Goal: Information Seeking & Learning: Learn about a topic

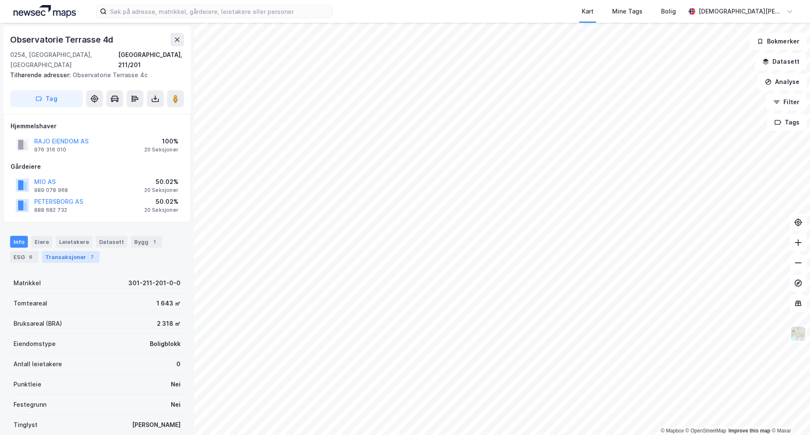
click at [94, 251] on div "Transaksjoner 7" at bounding box center [71, 257] width 58 height 12
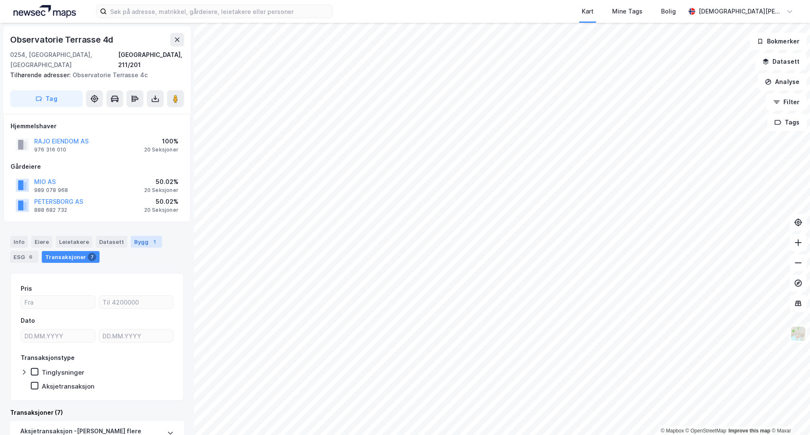
click at [139, 236] on div "Bygg 1" at bounding box center [146, 242] width 31 height 12
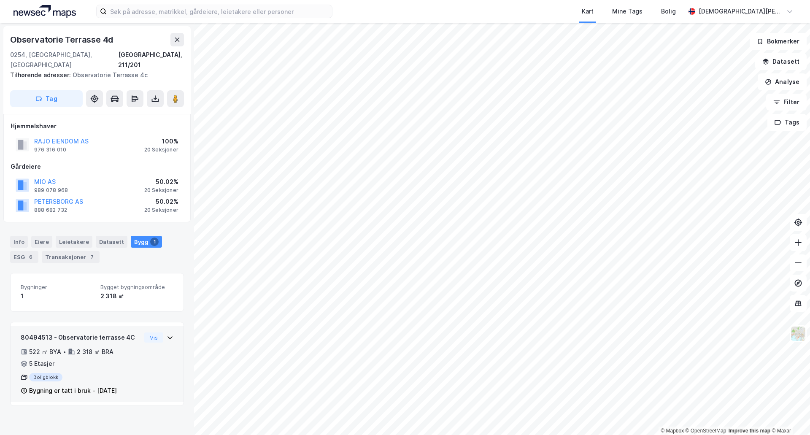
click at [167, 334] on icon at bounding box center [170, 337] width 7 height 7
click at [32, 253] on div "6" at bounding box center [31, 257] width 8 height 8
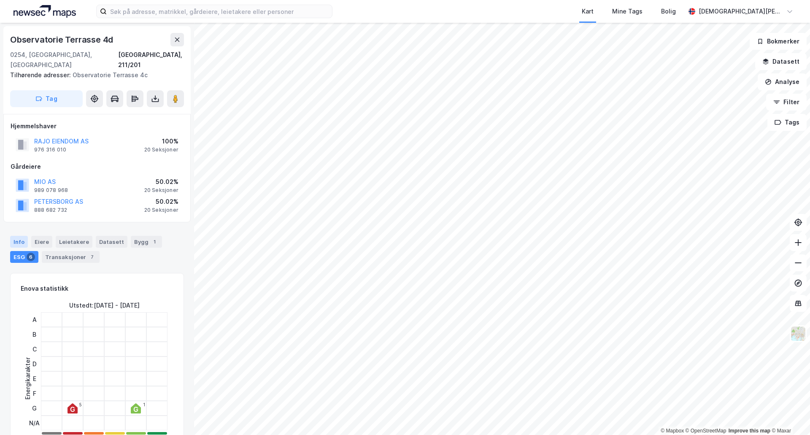
click at [25, 236] on div "Info" at bounding box center [19, 242] width 18 height 12
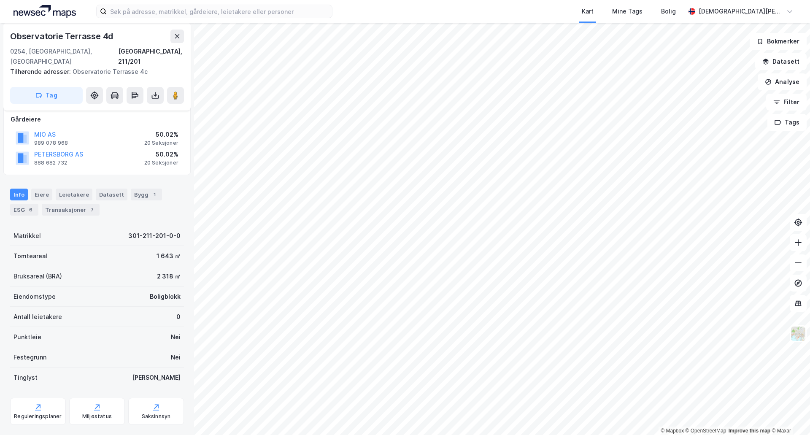
scroll to position [89, 0]
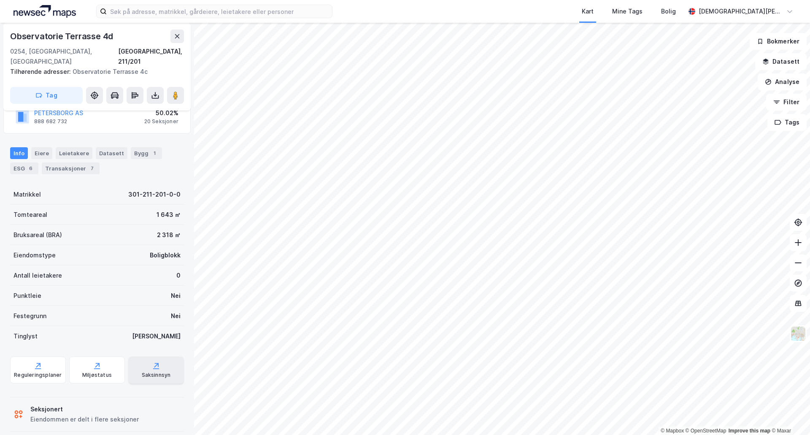
click at [161, 372] on div "Saksinnsyn" at bounding box center [156, 375] width 29 height 7
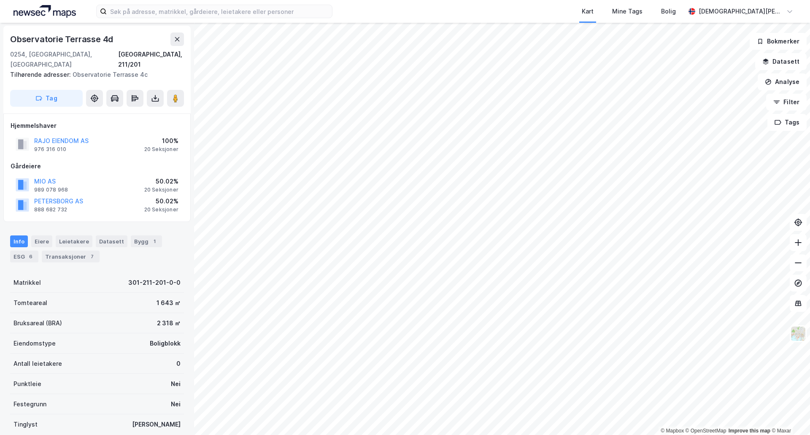
scroll to position [0, 0]
click at [0, 0] on button "RAJO EIENDOM AS" at bounding box center [0, 0] width 0 height 0
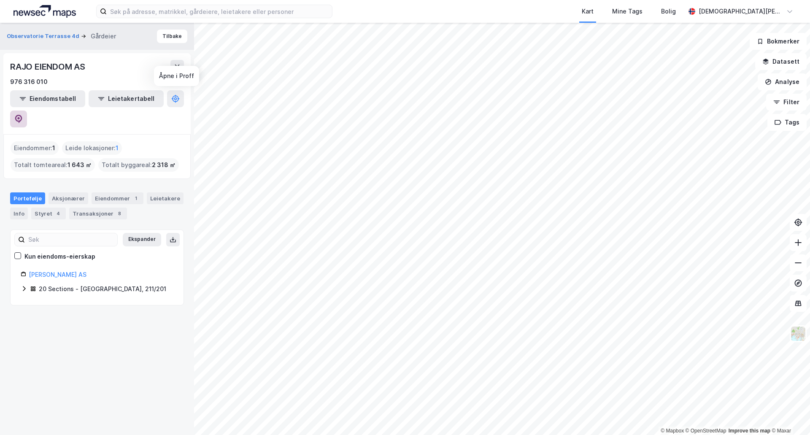
click at [27, 110] on button at bounding box center [18, 118] width 17 height 17
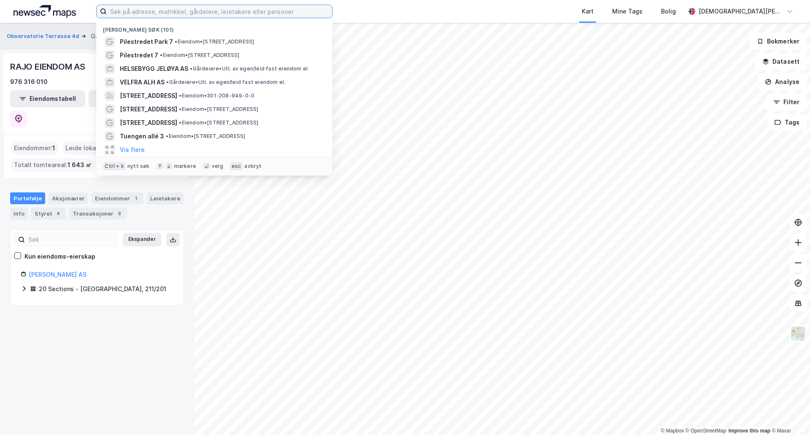
click at [232, 11] on input at bounding box center [219, 11] width 225 height 13
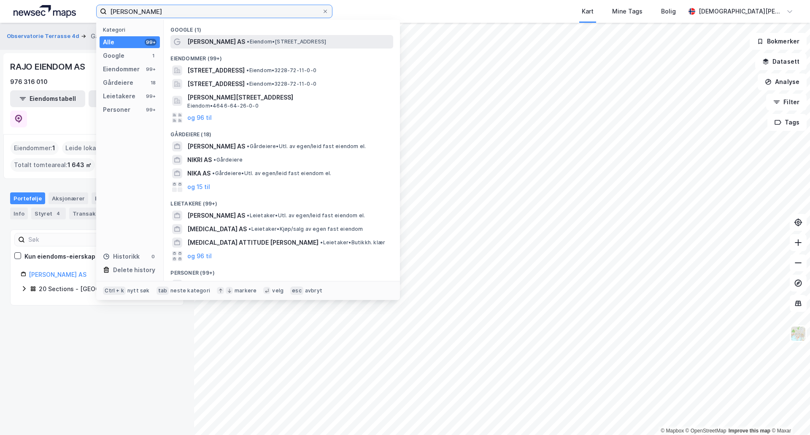
type input "[PERSON_NAME]"
click at [285, 40] on span "• Eiendom • [STREET_ADDRESS]" at bounding box center [286, 41] width 79 height 7
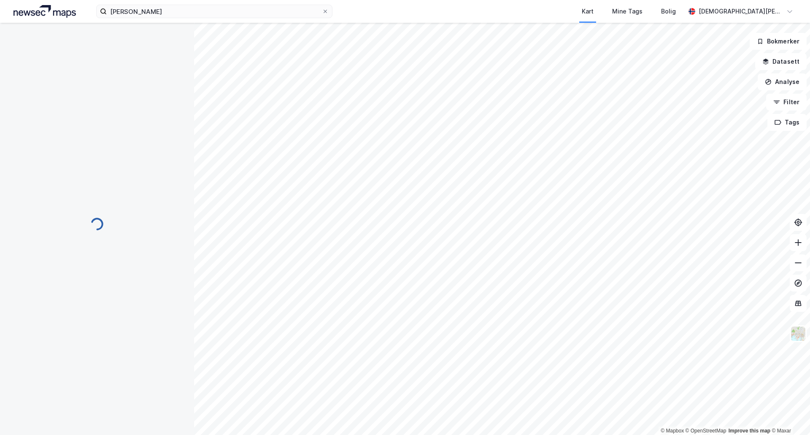
scroll to position [0, 0]
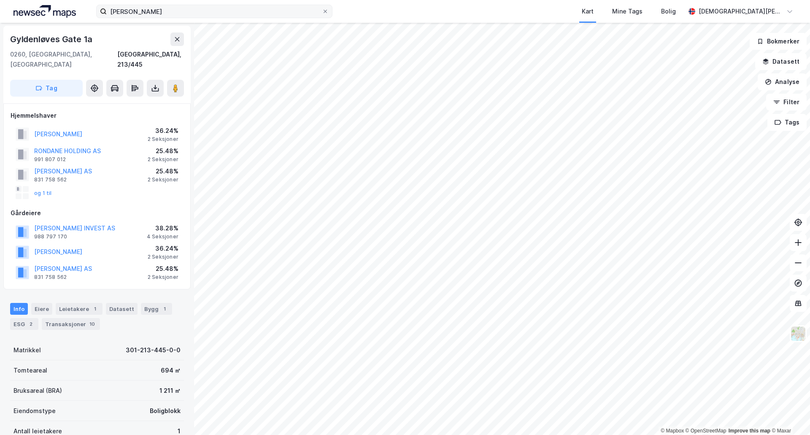
click at [221, 18] on label "[PERSON_NAME]" at bounding box center [214, 11] width 236 height 13
click at [221, 18] on input "[PERSON_NAME]" at bounding box center [214, 11] width 215 height 13
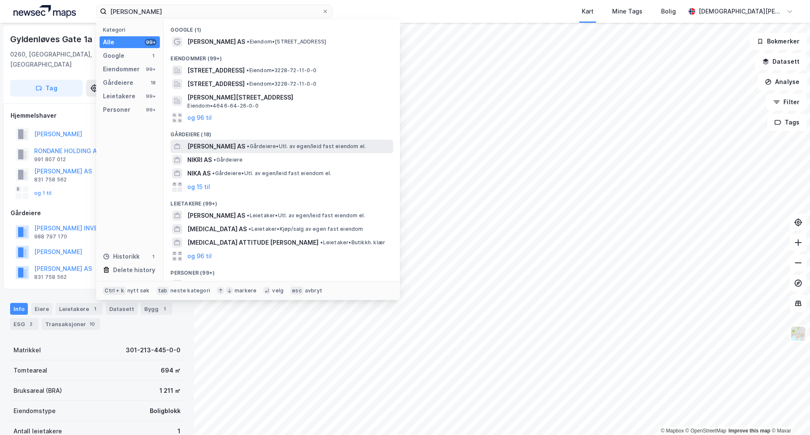
click at [258, 150] on div "[PERSON_NAME] AS • [PERSON_NAME]. av egen/leid fast eiendom el." at bounding box center [289, 146] width 204 height 10
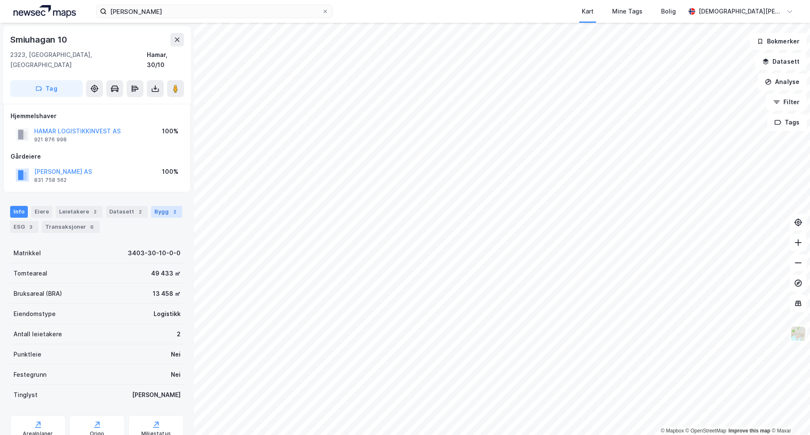
click at [170, 207] on div "2" at bounding box center [174, 211] width 8 height 8
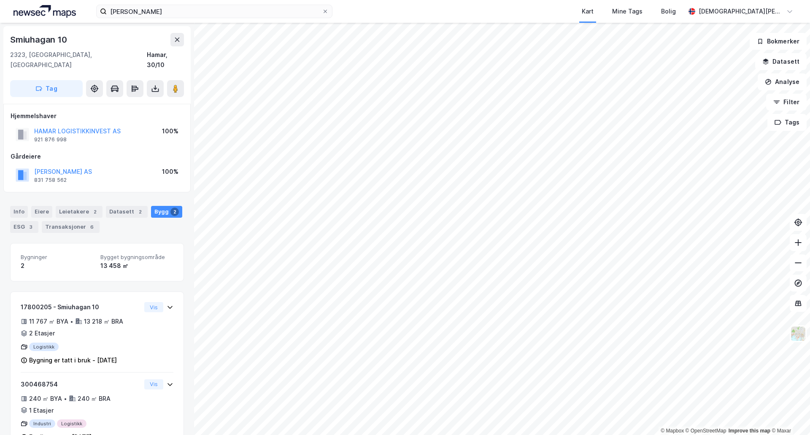
click at [170, 207] on div "2" at bounding box center [174, 211] width 8 height 8
click at [177, 84] on image at bounding box center [175, 88] width 5 height 8
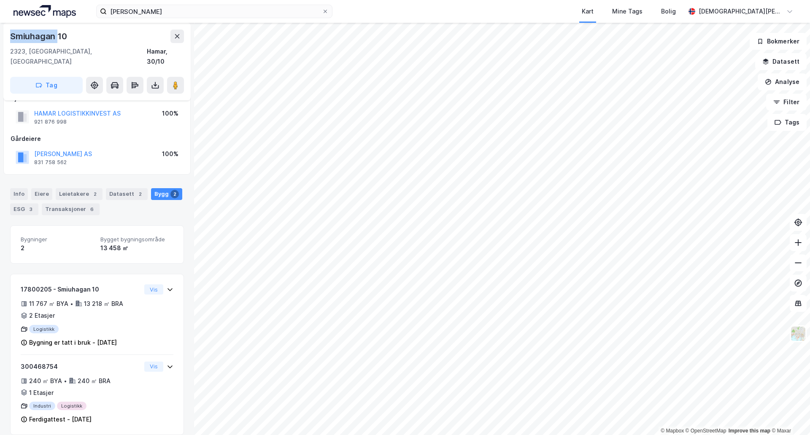
drag, startPoint x: 58, startPoint y: 34, endPoint x: 8, endPoint y: 35, distance: 50.2
click at [8, 35] on div "Smiuhagan 10 2323, [GEOGRAPHIC_DATA], Innlandet [GEOGRAPHIC_DATA], 30/10 Tag" at bounding box center [96, 62] width 187 height 78
click at [115, 40] on div "Smiuhagan 10" at bounding box center [97, 36] width 174 height 13
click at [174, 36] on icon at bounding box center [177, 36] width 7 height 7
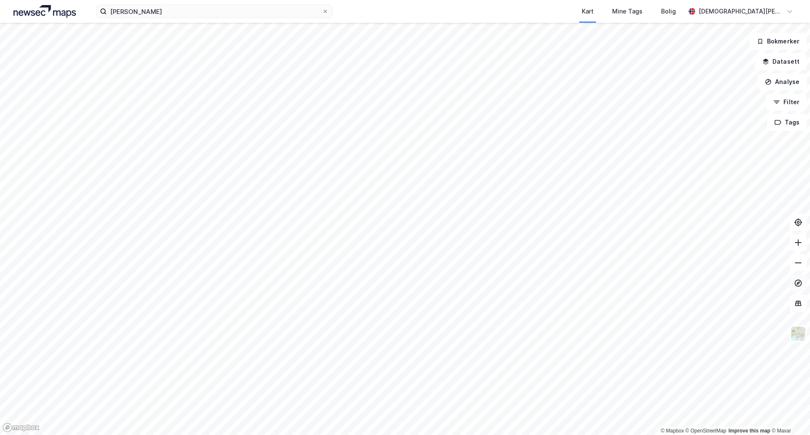
click at [797, 284] on icon at bounding box center [797, 282] width 3 height 3
